Goal: Task Accomplishment & Management: Complete application form

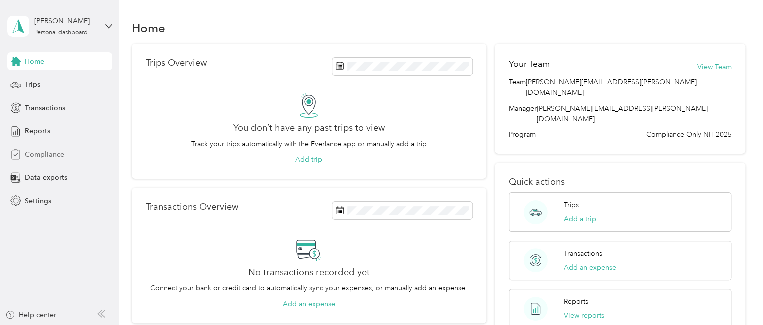
click at [40, 155] on span "Compliance" at bounding box center [44, 154] width 39 height 10
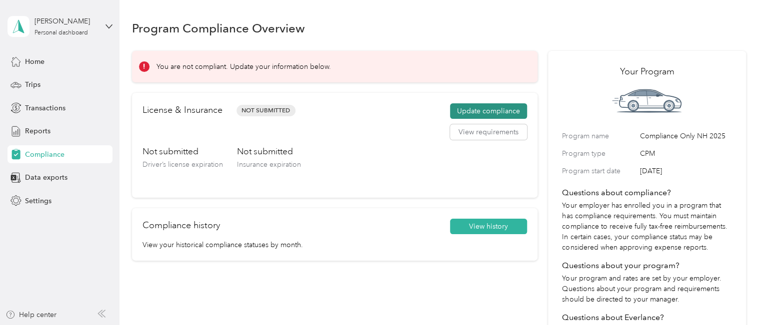
click at [480, 111] on button "Update compliance" at bounding box center [488, 111] width 77 height 16
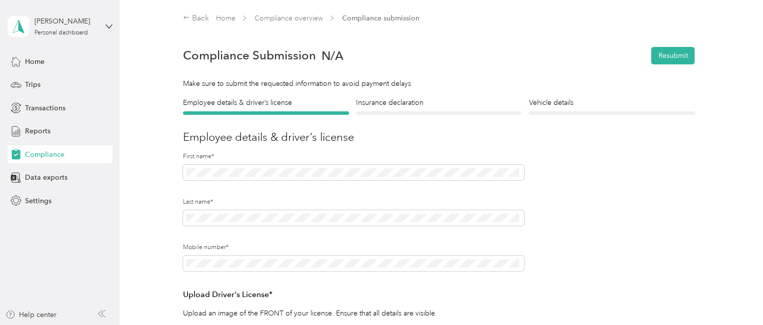
click at [424, 112] on div at bounding box center [439, 112] width 166 height 3
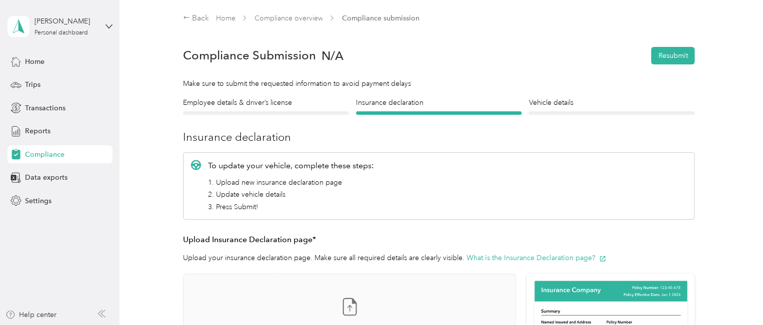
click at [540, 113] on div at bounding box center [611, 112] width 166 height 3
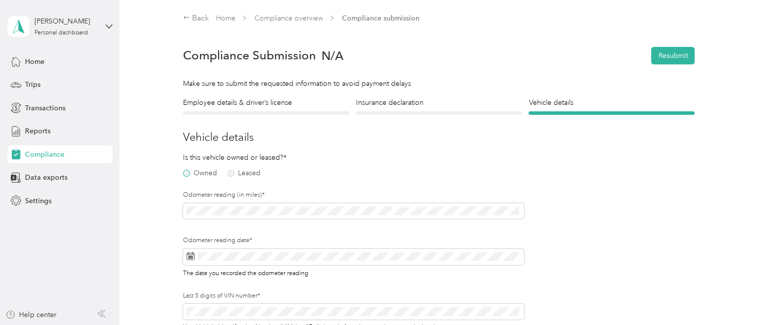
click at [187, 173] on label "Owned" at bounding box center [200, 173] width 34 height 7
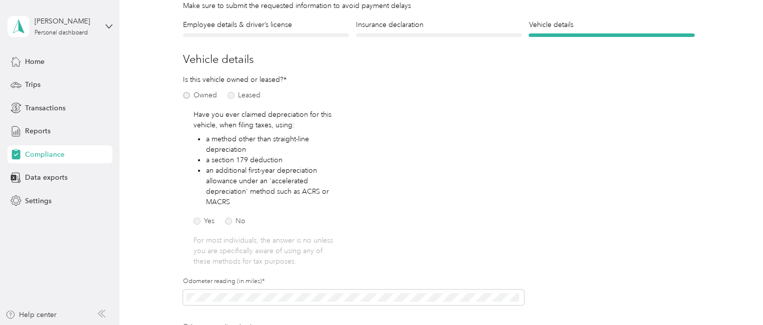
scroll to position [100, 0]
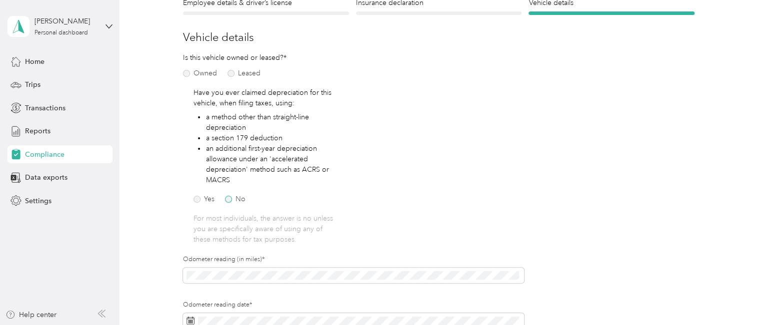
click at [228, 199] on label "No" at bounding box center [235, 199] width 20 height 7
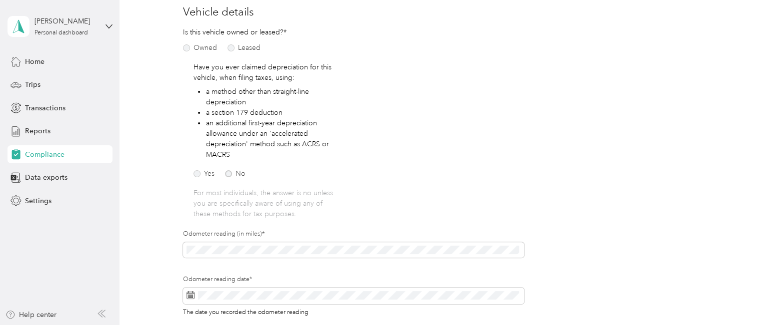
scroll to position [200, 0]
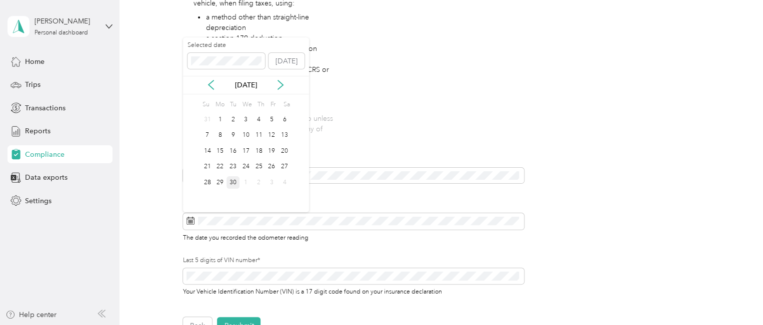
click at [235, 182] on div "30" at bounding box center [232, 182] width 13 height 12
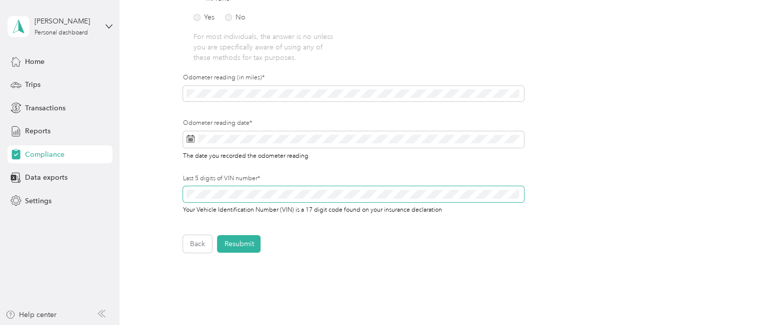
scroll to position [300, 0]
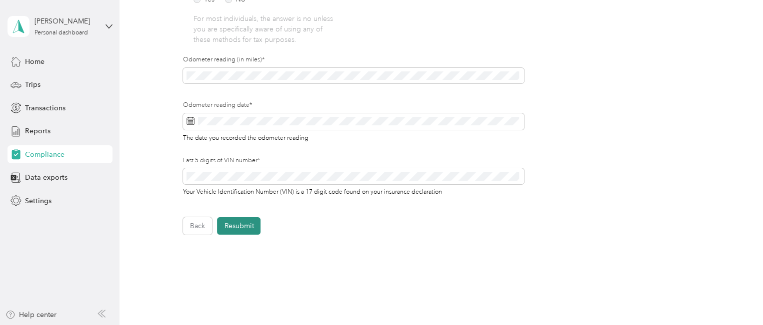
click at [238, 226] on button "Resubmit" at bounding box center [238, 225] width 43 height 17
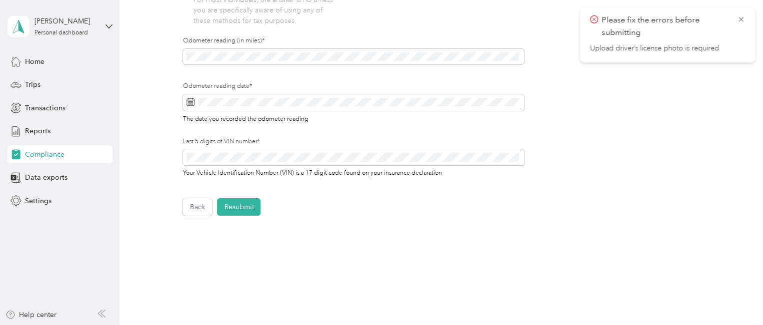
scroll to position [350, 0]
